Goal: Transaction & Acquisition: Purchase product/service

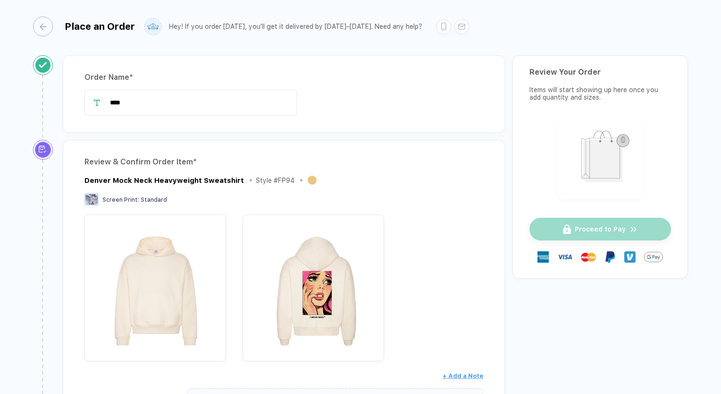
click at [51, 29] on button "button" at bounding box center [43, 27] width 20 height 20
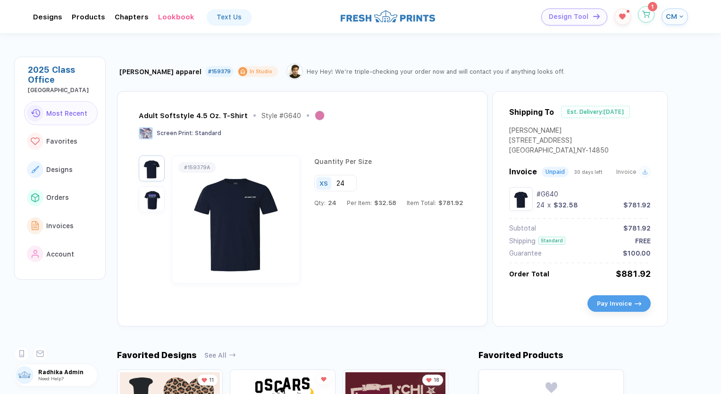
click at [650, 12] on icon "button" at bounding box center [647, 13] width 8 height 4
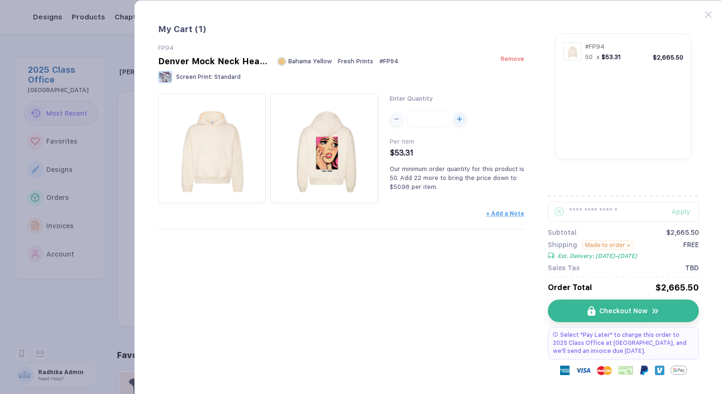
click at [518, 59] on span "Remove" at bounding box center [513, 58] width 24 height 7
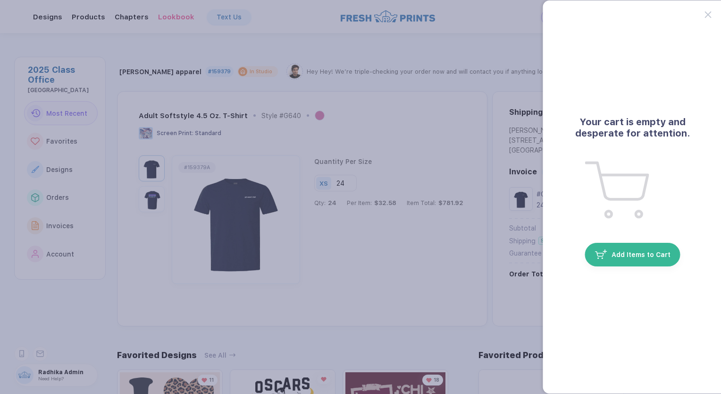
click at [706, 14] on icon at bounding box center [708, 14] width 7 height 7
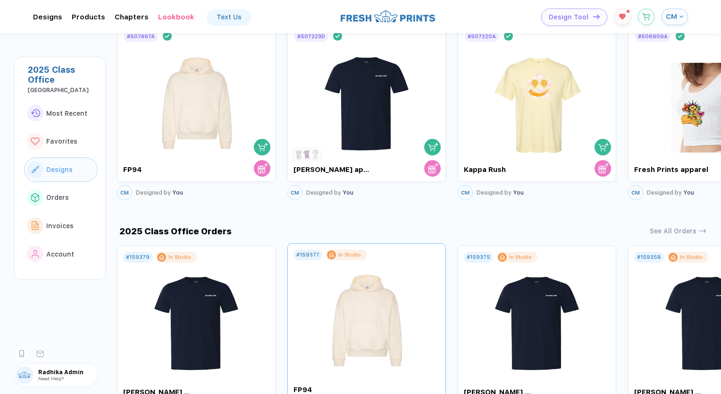
scroll to position [519, 0]
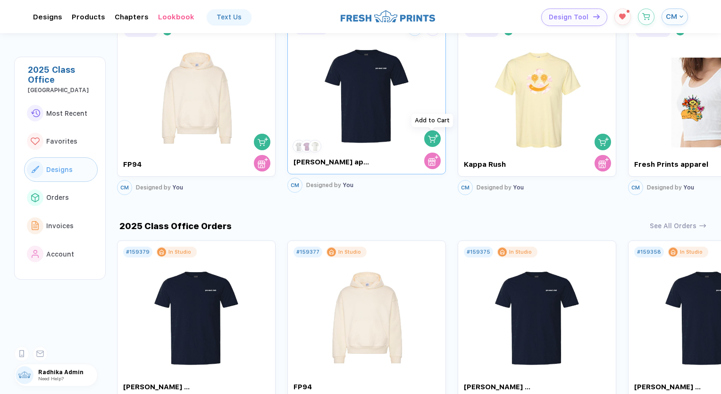
click at [429, 139] on img "button" at bounding box center [433, 138] width 10 height 10
click at [433, 137] on img "button" at bounding box center [433, 138] width 10 height 10
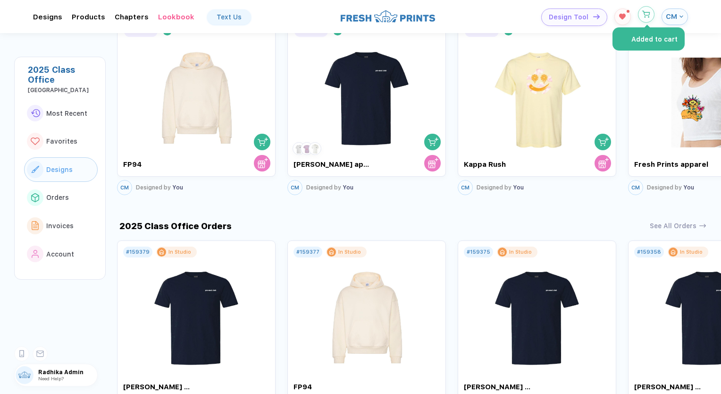
click at [645, 11] on icon "button" at bounding box center [647, 14] width 8 height 7
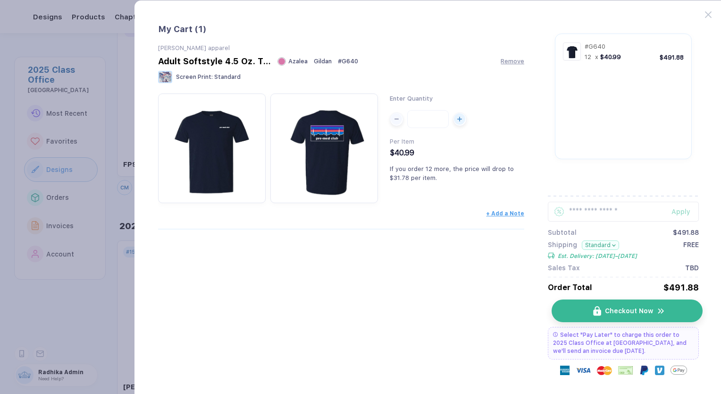
click at [619, 304] on button "Checkout Now" at bounding box center [627, 310] width 151 height 23
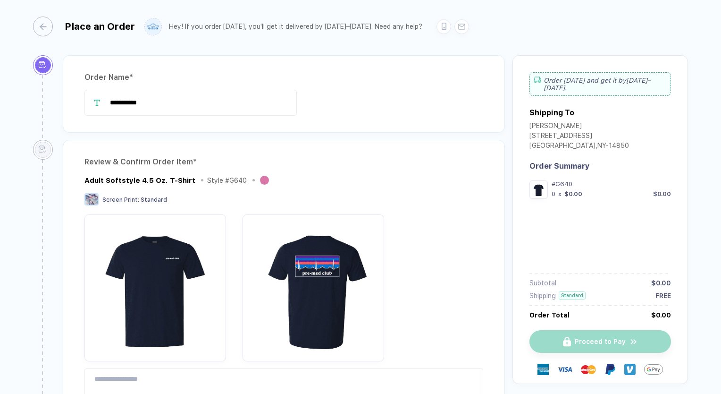
type input "**********"
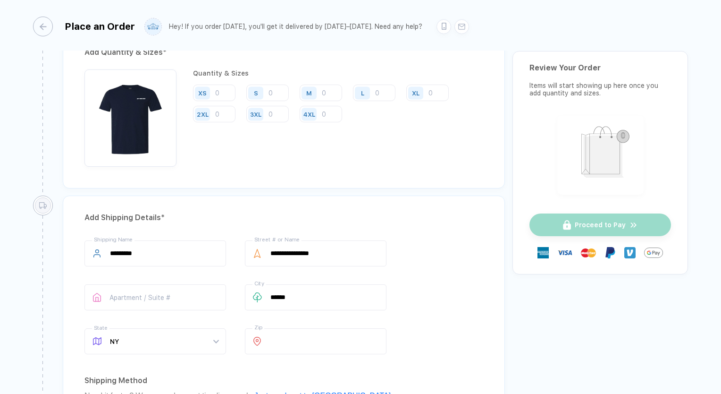
scroll to position [755, 0]
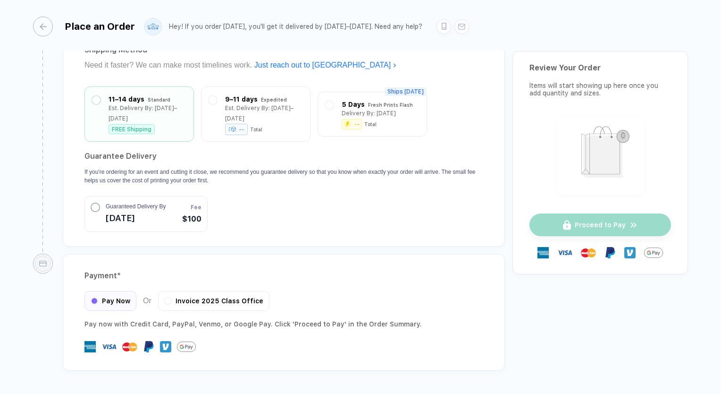
click at [35, 28] on div "button" at bounding box center [38, 27] width 20 height 20
